Goal: Find specific page/section: Find specific page/section

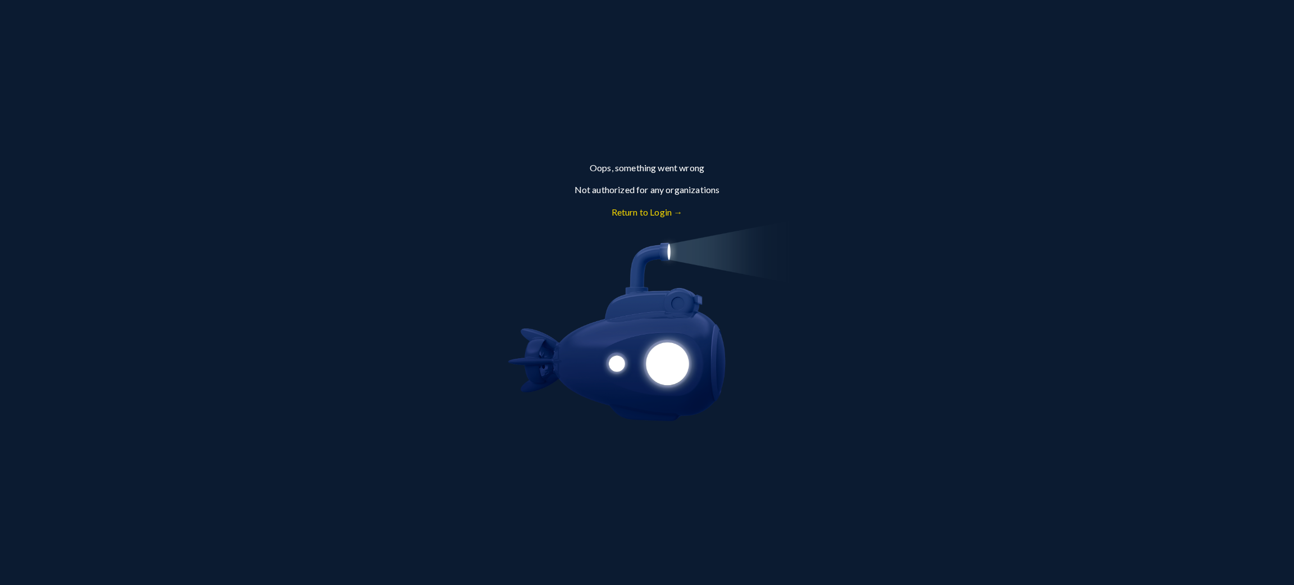
click at [664, 208] on link "Return to Login →" at bounding box center [646, 212] width 71 height 11
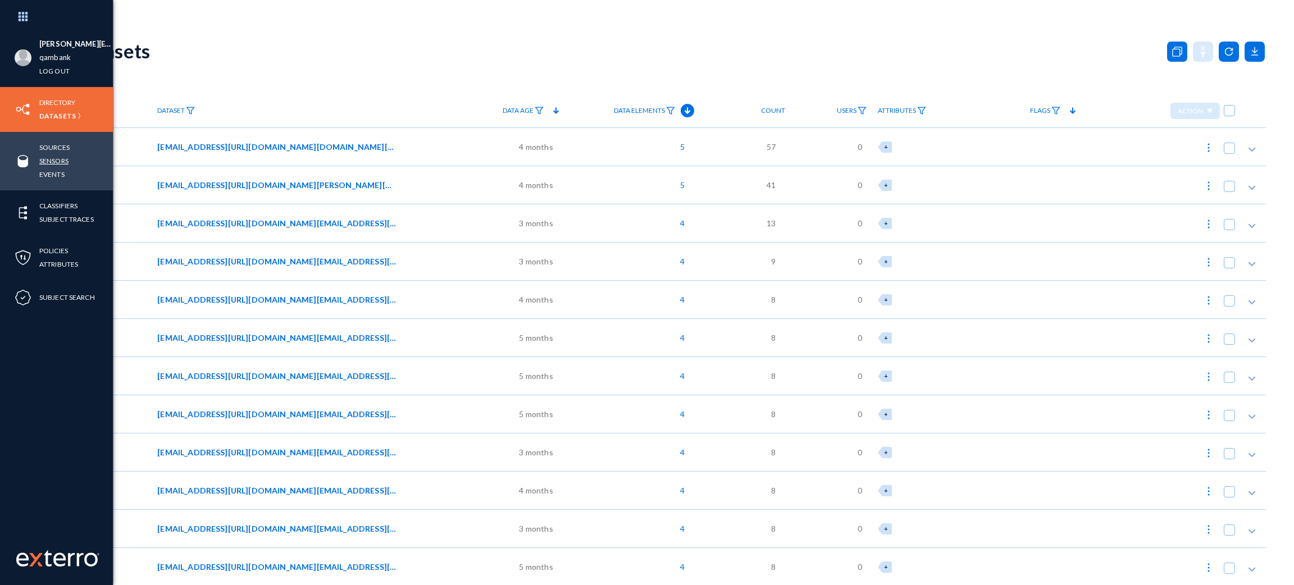
click at [51, 161] on link "Sensors" at bounding box center [53, 160] width 29 height 13
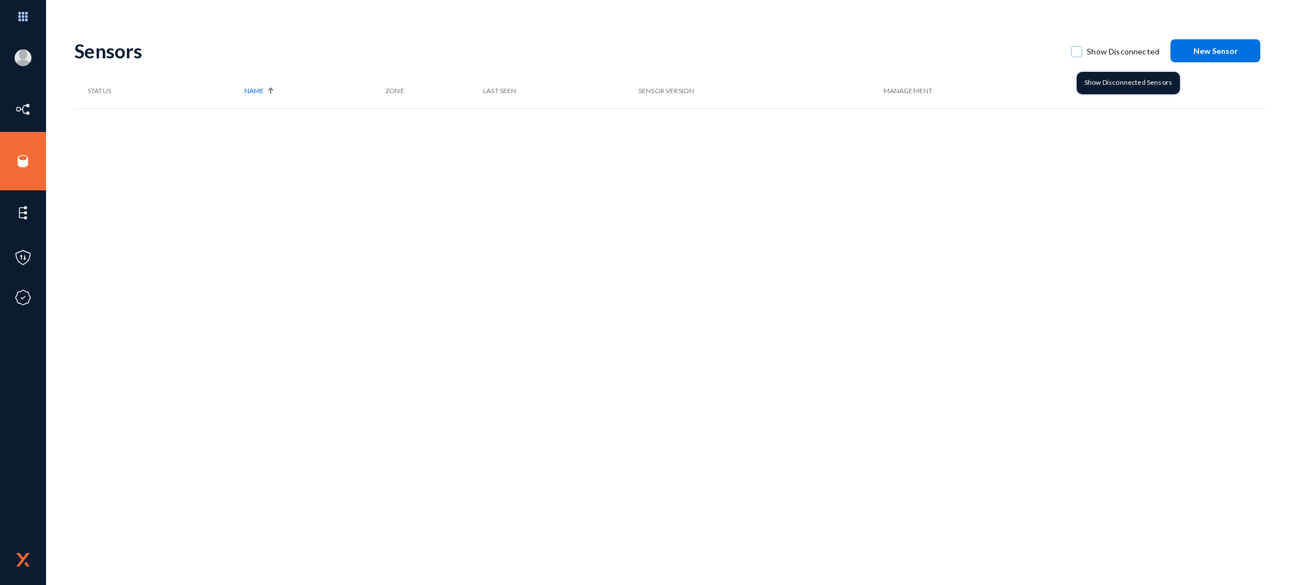
click at [1077, 53] on span at bounding box center [1076, 51] width 11 height 11
click at [1077, 57] on input "Show Disconnected" at bounding box center [1076, 57] width 1 height 1
checkbox input "true"
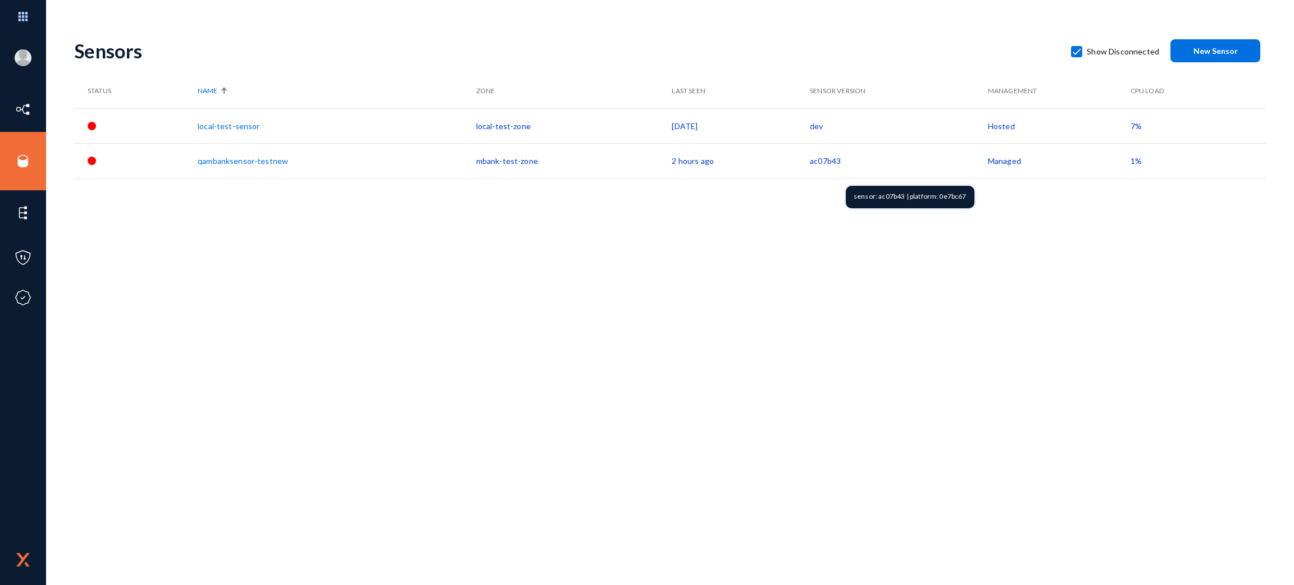
click at [827, 161] on td "ac07b43" at bounding box center [899, 160] width 178 height 35
click at [810, 354] on div "Sensors Show Disconnected New Sensor Status Name Zone Last Seen Sensor Version …" at bounding box center [670, 196] width 1192 height 337
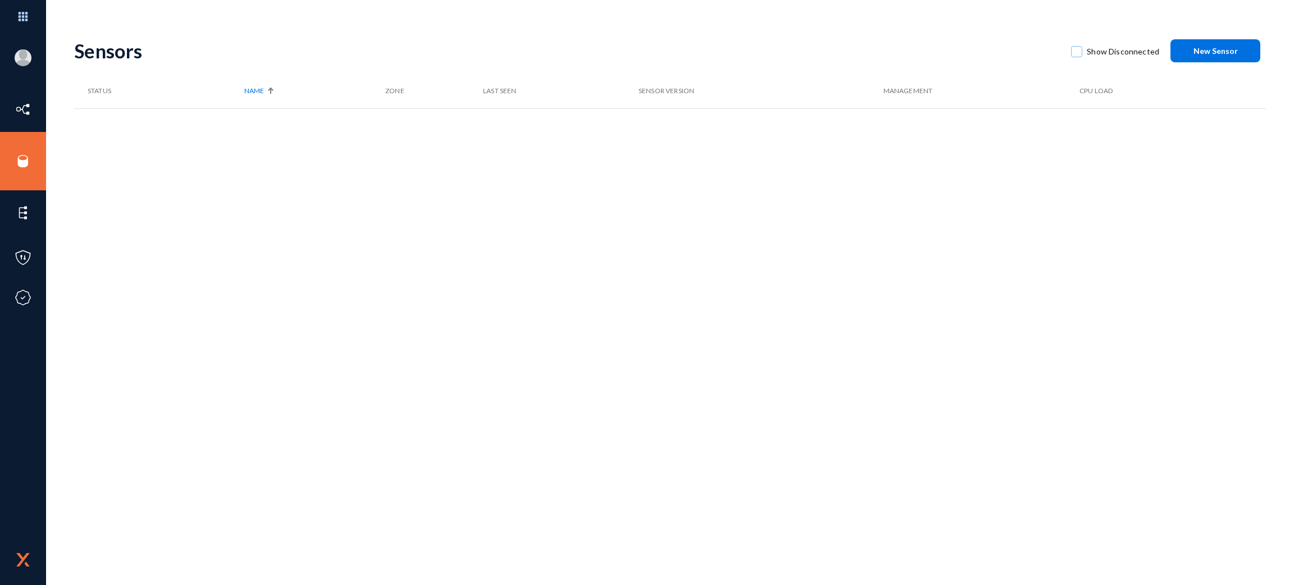
click at [757, 217] on div "Sensors Show Disconnected New Sensor Status Name Zone Last Seen Sensor Version …" at bounding box center [670, 196] width 1192 height 337
click at [600, 428] on div "Sensors Show Disconnected New Sensor Status Name Zone Last Seen Sensor Version …" at bounding box center [670, 306] width 1192 height 557
click at [1097, 57] on span "Show Disconnected" at bounding box center [1123, 51] width 72 height 17
click at [1077, 57] on input "Show Disconnected" at bounding box center [1076, 57] width 1 height 1
checkbox input "true"
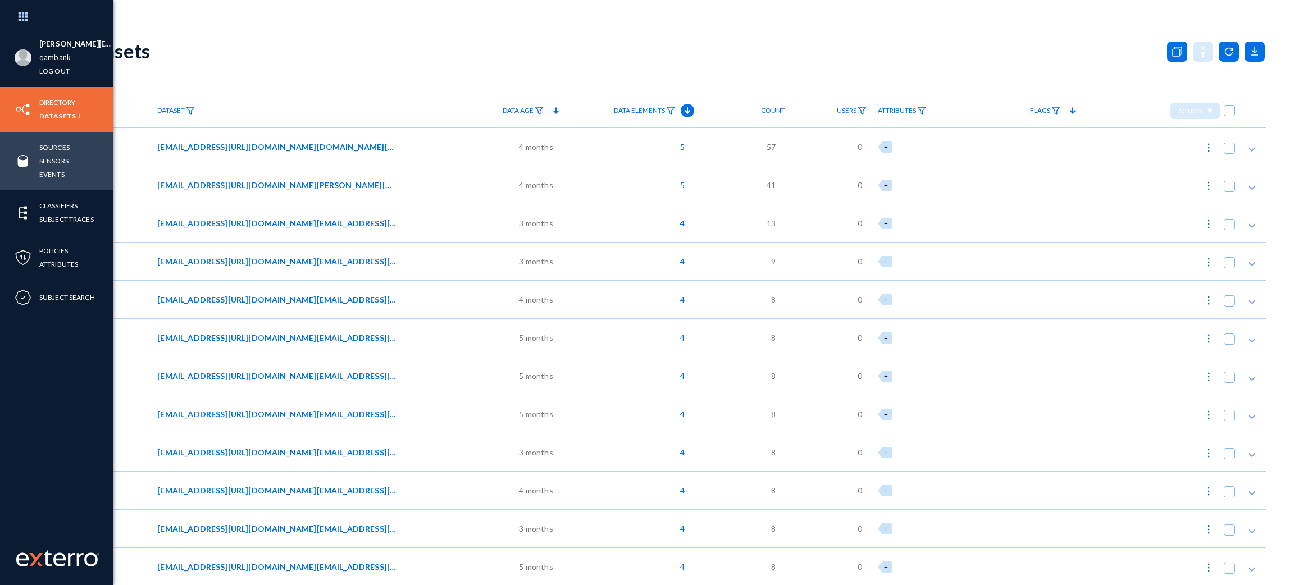
click at [49, 163] on link "Sensors" at bounding box center [53, 160] width 29 height 13
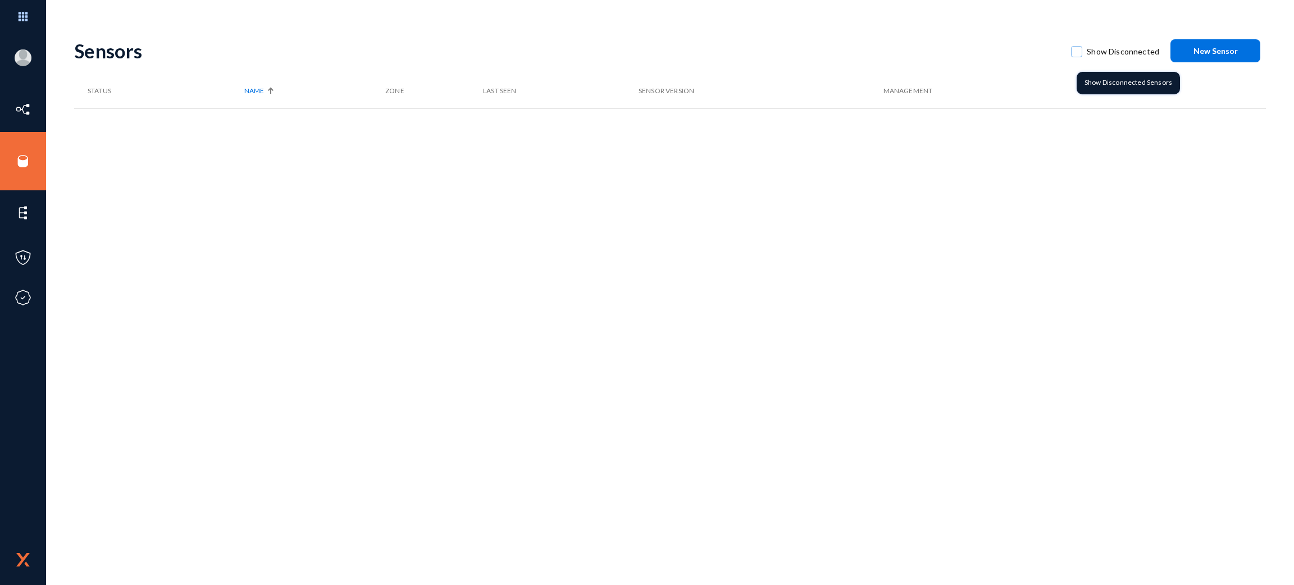
click at [1082, 53] on span at bounding box center [1076, 51] width 11 height 11
click at [1077, 57] on input "Show Disconnected" at bounding box center [1076, 57] width 1 height 1
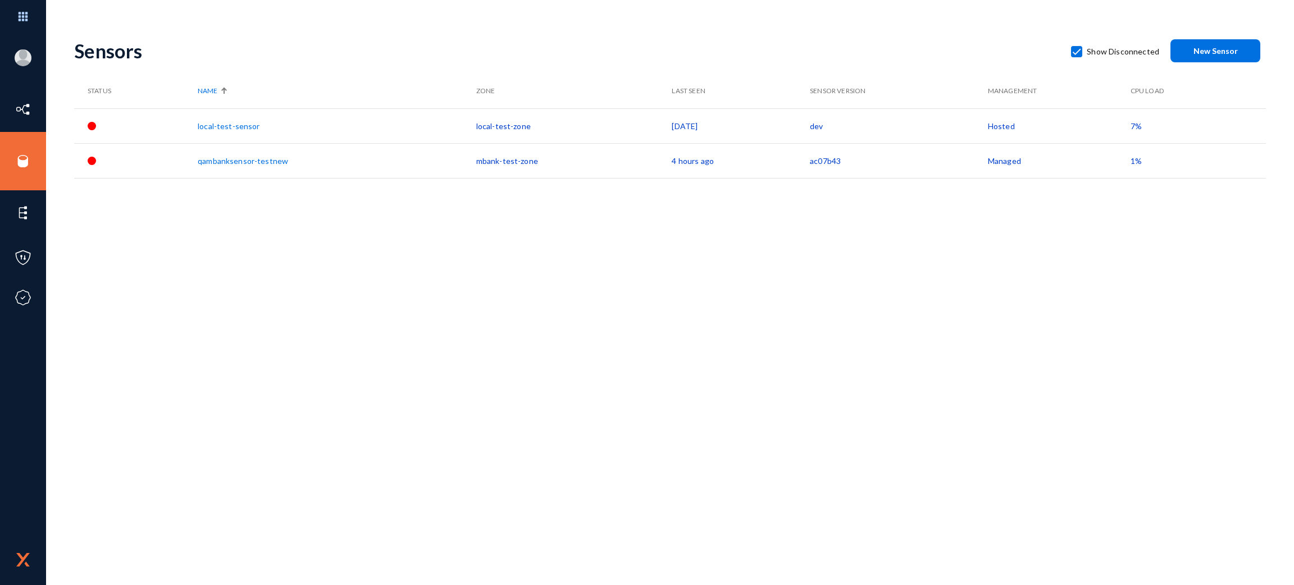
click at [760, 224] on div "Sensors Show Disconnected New Sensor Status Name Zone Last Seen Sensor Version …" at bounding box center [670, 196] width 1192 height 337
click at [1076, 52] on span at bounding box center [1076, 51] width 11 height 11
click at [1076, 57] on input "Show Disconnected" at bounding box center [1076, 57] width 1 height 1
checkbox input "false"
